Goal: Entertainment & Leisure: Consume media (video, audio)

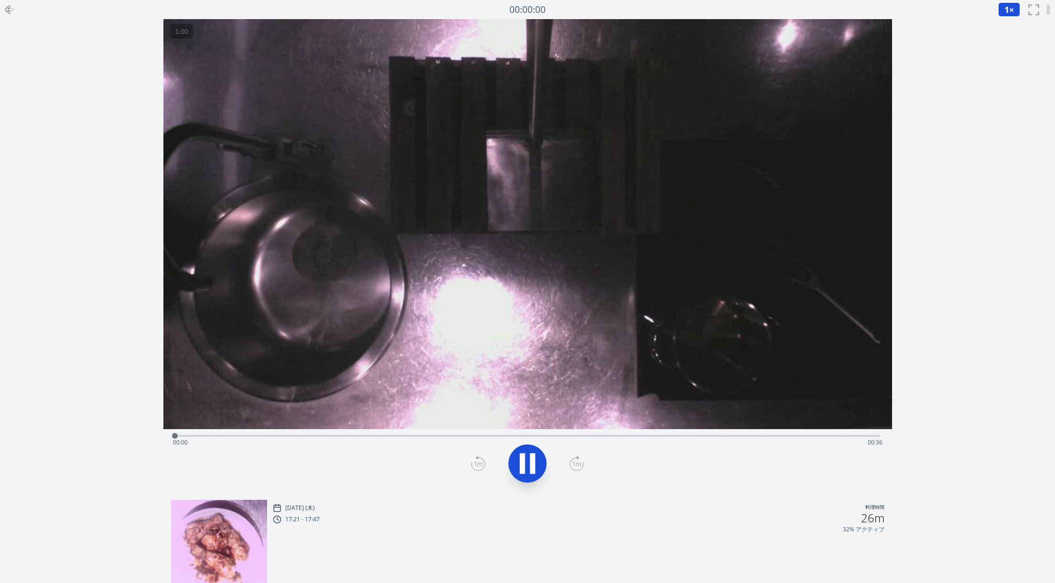
click at [522, 474] on icon at bounding box center [527, 463] width 27 height 27
click at [502, 437] on div "Time elapsed: 00:00 Time remaining: 00:36" at bounding box center [528, 442] width 710 height 15
click at [522, 464] on icon at bounding box center [522, 463] width 5 height 21
click at [525, 464] on icon at bounding box center [527, 463] width 27 height 27
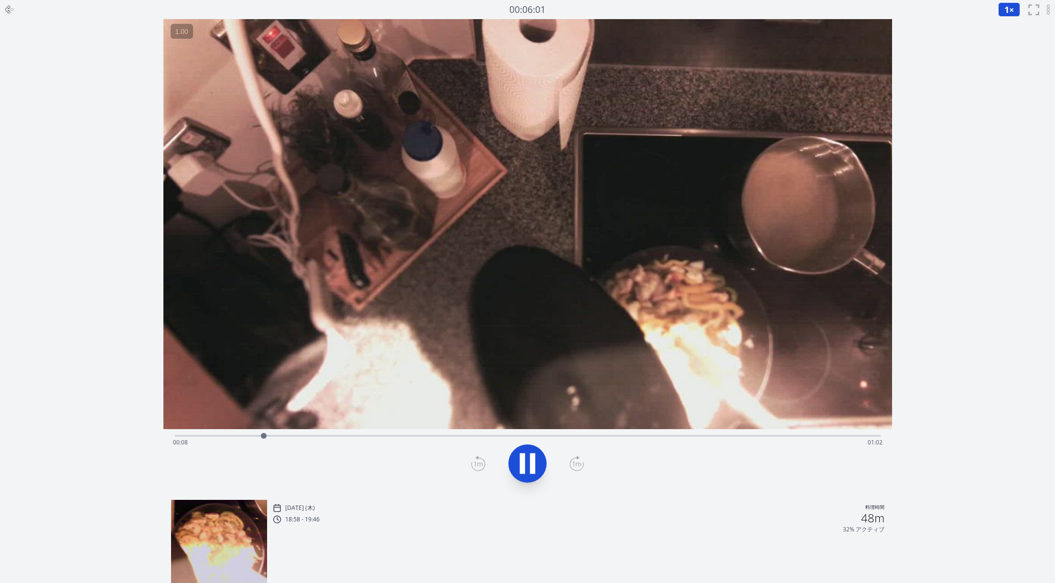
click at [526, 462] on icon at bounding box center [527, 463] width 27 height 27
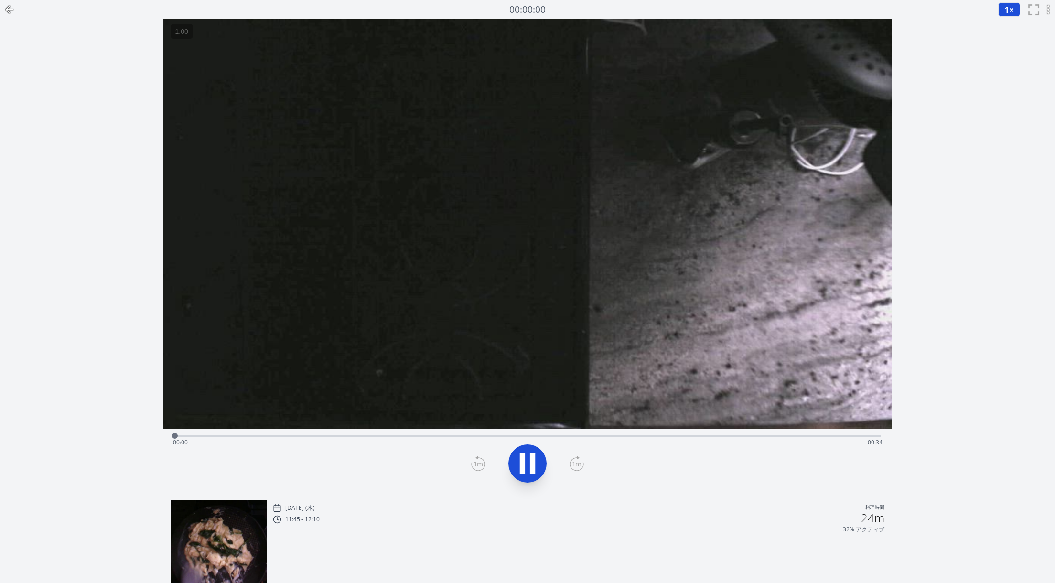
click at [592, 457] on div at bounding box center [527, 464] width 717 height 46
click at [533, 461] on icon at bounding box center [532, 463] width 5 height 21
